Goal: Use online tool/utility: Utilize a website feature to perform a specific function

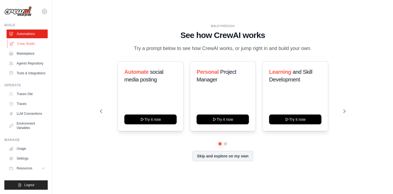
click at [19, 42] on link "Crew Studio" at bounding box center [27, 43] width 41 height 9
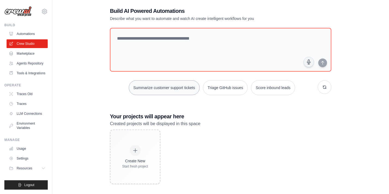
scroll to position [11, 0]
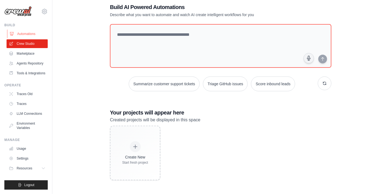
click at [30, 35] on link "Automations" at bounding box center [27, 33] width 41 height 9
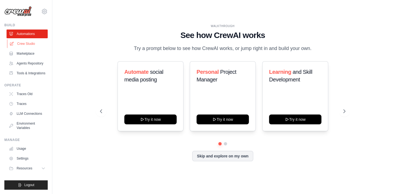
click at [29, 42] on link "Crew Studio" at bounding box center [27, 43] width 41 height 9
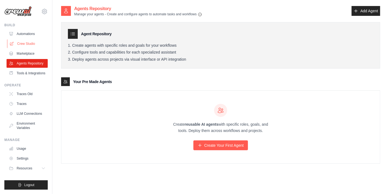
click at [27, 42] on link "Crew Studio" at bounding box center [27, 43] width 41 height 9
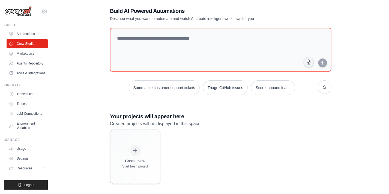
scroll to position [11, 0]
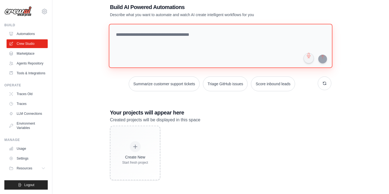
click at [182, 35] on textarea at bounding box center [221, 46] width 224 height 44
click at [168, 38] on textarea at bounding box center [221, 46] width 224 height 44
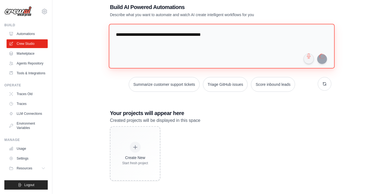
type textarea "**********"
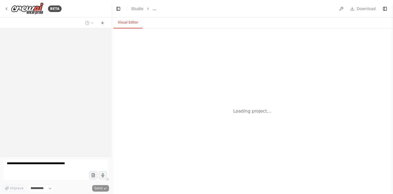
select select "****"
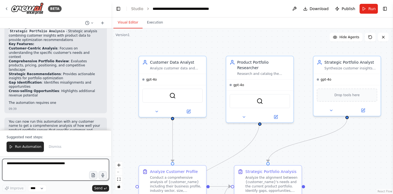
scroll to position [367, 0]
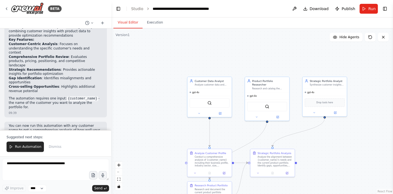
click at [22, 146] on span "Run Automation" at bounding box center [28, 146] width 26 height 4
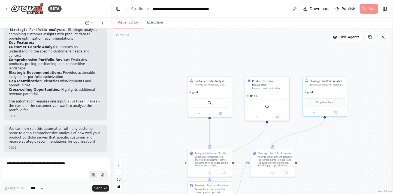
scroll to position [340, 0]
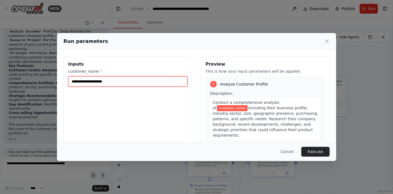
click at [99, 81] on input "customer_name *" at bounding box center [127, 81] width 119 height 10
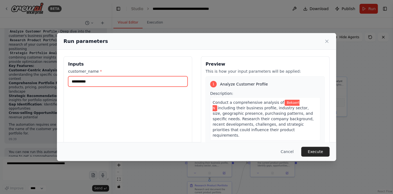
type input "**********"
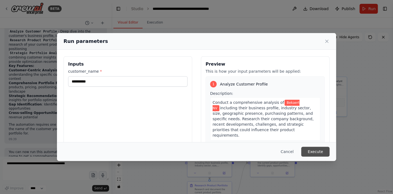
click at [313, 149] on button "Execute" at bounding box center [315, 151] width 28 height 10
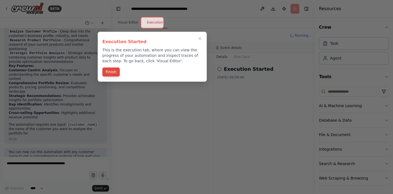
click at [106, 71] on button "Finish" at bounding box center [110, 71] width 17 height 9
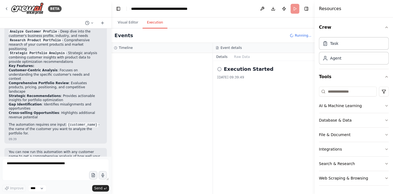
click at [220, 69] on icon at bounding box center [219, 69] width 4 height 4
click at [127, 24] on button "Visual Editor" at bounding box center [127, 22] width 29 height 11
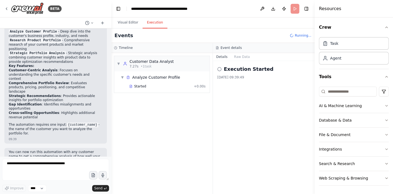
click at [150, 24] on button "Execution" at bounding box center [155, 22] width 25 height 11
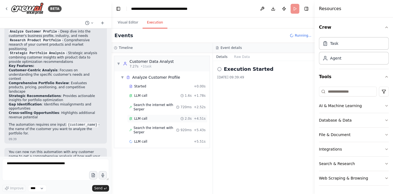
click at [140, 116] on span "LLM call" at bounding box center [140, 118] width 13 height 4
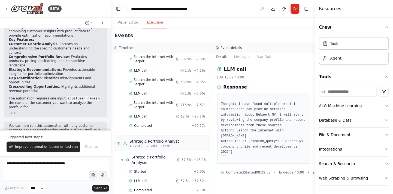
scroll to position [164, 0]
click at [156, 187] on div "Completed" at bounding box center [159, 189] width 60 height 4
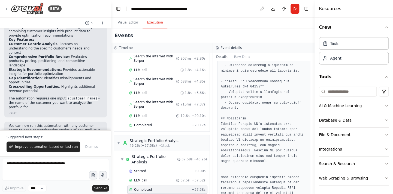
scroll to position [699, 0]
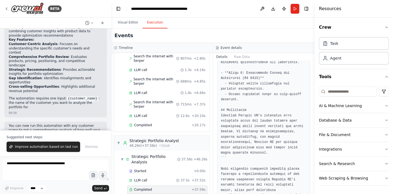
click at [271, 15] on header "**********" at bounding box center [212, 8] width 203 height 17
click at [274, 8] on button "Download" at bounding box center [273, 9] width 9 height 10
click at [231, 19] on div "Visual Editor Execution" at bounding box center [212, 22] width 203 height 11
